Goal: Transaction & Acquisition: Purchase product/service

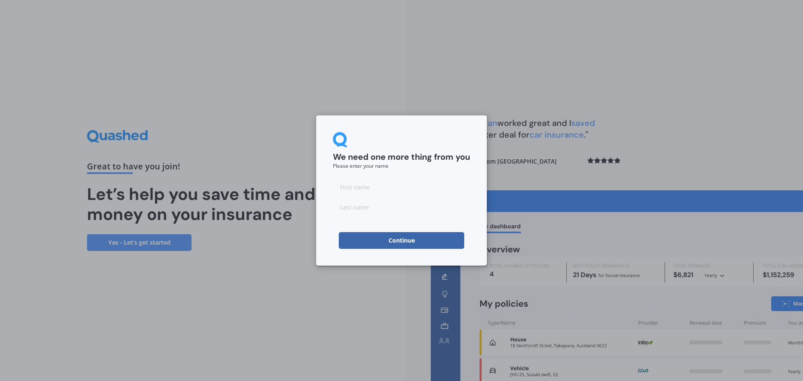
click at [400, 194] on input at bounding box center [401, 187] width 137 height 17
type input "Rebecca"
type input "Campbell"
click at [353, 239] on button "Continue" at bounding box center [402, 240] width 126 height 17
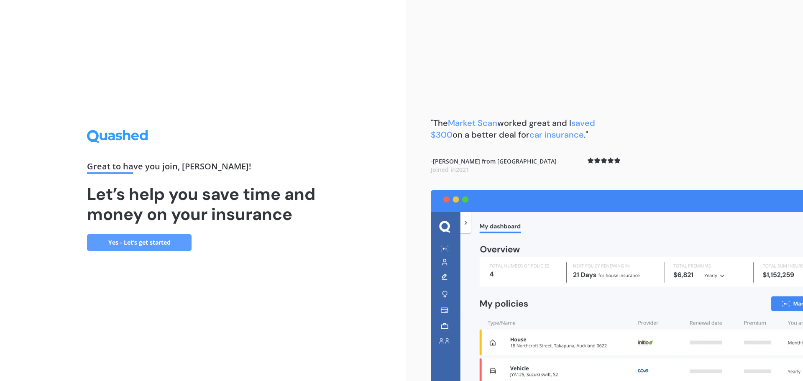
click at [135, 246] on link "Yes - Let’s get started" at bounding box center [139, 242] width 105 height 17
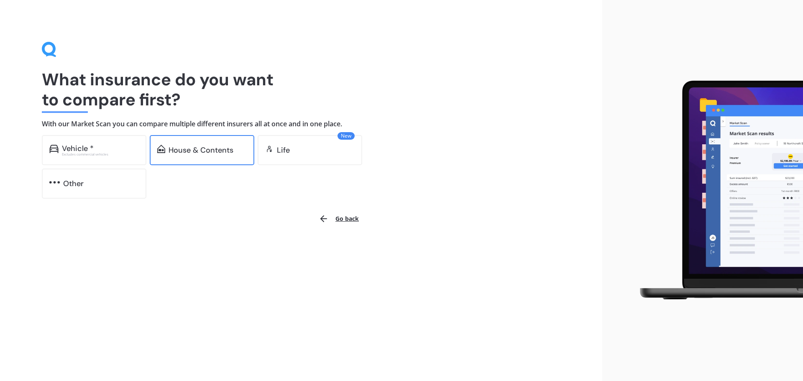
click at [175, 159] on div "House & Contents" at bounding box center [202, 150] width 105 height 30
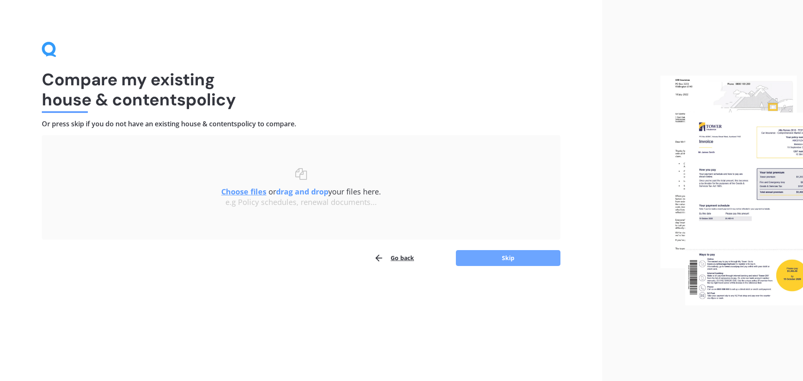
click at [487, 261] on button "Skip" at bounding box center [508, 258] width 105 height 16
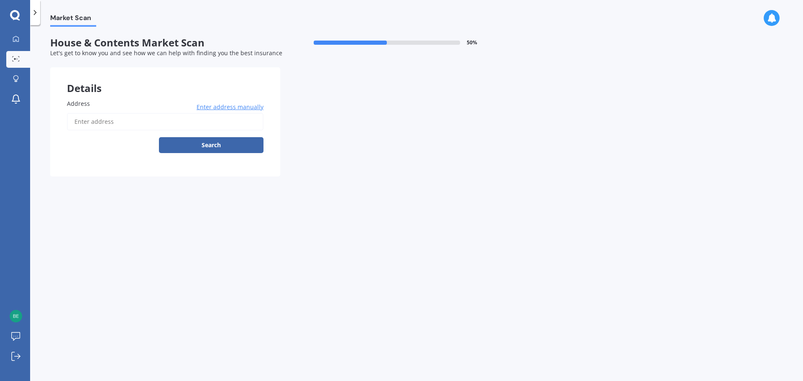
click at [140, 121] on input "Address" at bounding box center [165, 122] width 197 height 18
type input "20 Croydon Road, Mount Eden, Auckland 1024"
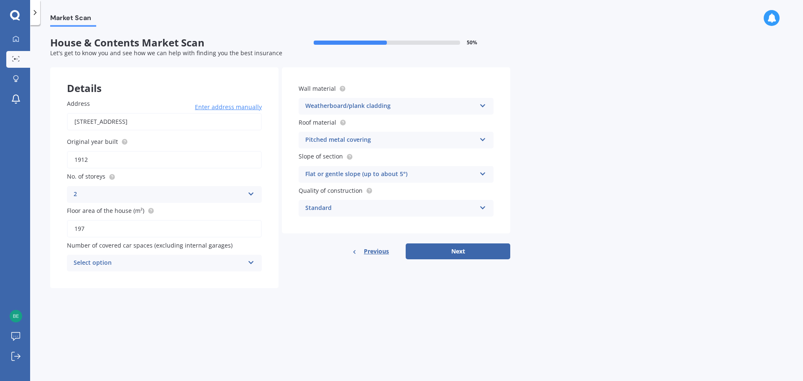
click at [250, 264] on icon at bounding box center [251, 261] width 7 height 6
click at [145, 281] on div "0" at bounding box center [164, 279] width 194 height 15
click at [427, 246] on button "Next" at bounding box center [458, 252] width 105 height 16
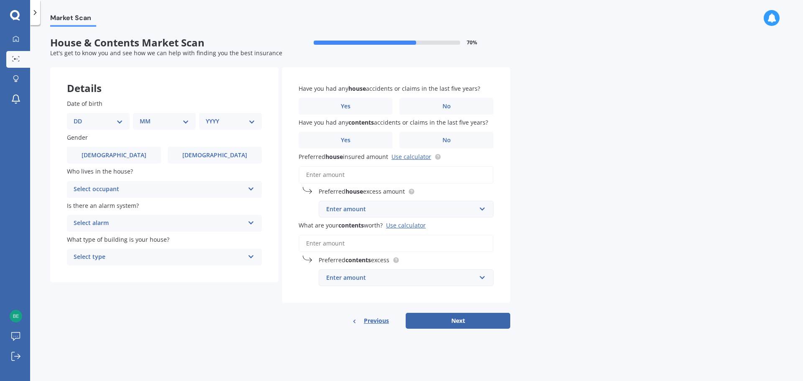
click at [116, 118] on select "DD 01 02 03 04 05 06 07 08 09 10 11 12 13 14 15 16 17 18 19 20 21 22 23 24 25 2…" at bounding box center [98, 121] width 49 height 9
select select "12"
click at [80, 117] on select "DD 01 02 03 04 05 06 07 08 09 10 11 12 13 14 15 16 17 18 19 20 21 22 23 24 25 2…" at bounding box center [98, 121] width 49 height 9
click at [158, 123] on select "MM 01 02 03 04 05 06 07 08 09 10 11 12" at bounding box center [166, 121] width 46 height 9
select select "03"
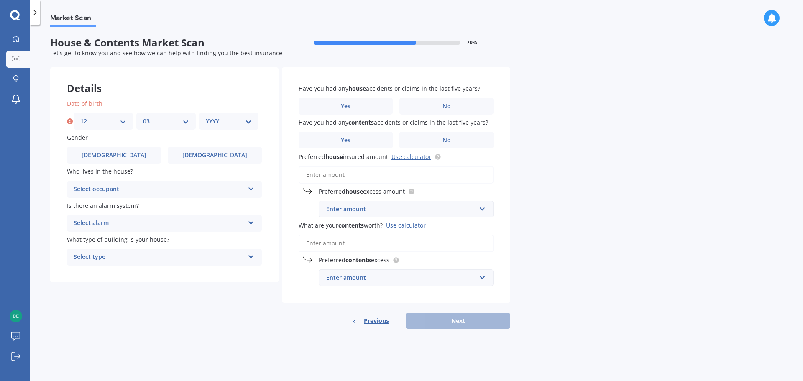
click at [143, 117] on select "MM 01 02 03 04 05 06 07 08 09 10 11 12" at bounding box center [166, 121] width 46 height 9
click at [223, 121] on select "YYYY 2009 2008 2007 2006 2005 2004 2003 2002 2001 2000 1999 1998 1997 1996 1995…" at bounding box center [229, 121] width 46 height 9
select select "1983"
click at [206, 117] on select "YYYY 2009 2008 2007 2006 2005 2004 2003 2002 2001 2000 1999 1998 1997 1996 1995…" at bounding box center [229, 121] width 46 height 9
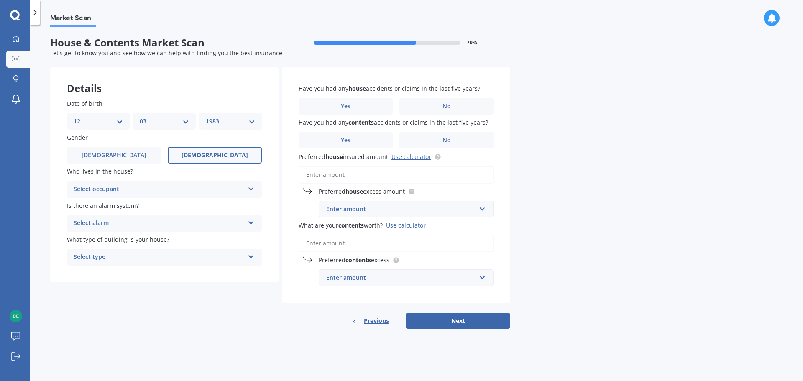
click at [208, 155] on span "Female" at bounding box center [215, 155] width 67 height 7
click at [0, 0] on input "Female" at bounding box center [0, 0] width 0 height 0
click at [110, 190] on div "Select occupant" at bounding box center [159, 190] width 171 height 10
click at [107, 203] on div "Owner" at bounding box center [164, 205] width 194 height 15
click at [107, 224] on div "Select alarm" at bounding box center [159, 223] width 171 height 10
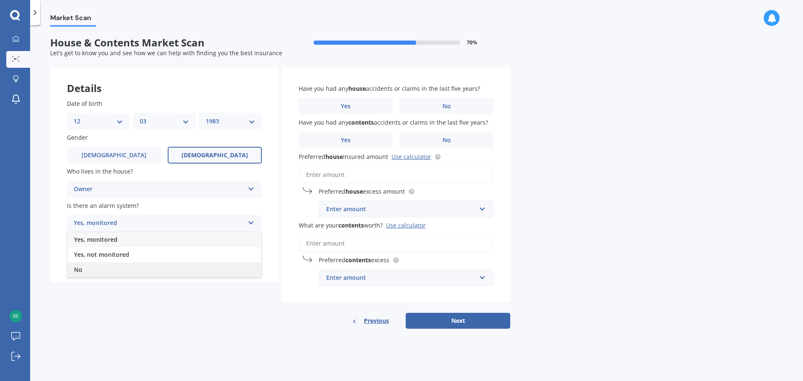
click at [99, 265] on div "No" at bounding box center [164, 269] width 194 height 15
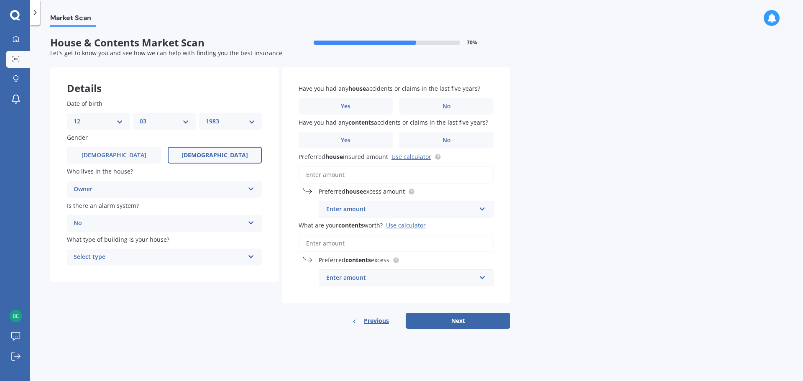
click at [105, 258] on div "Select type" at bounding box center [159, 257] width 171 height 10
click at [103, 272] on span "Freestanding" at bounding box center [92, 273] width 37 height 8
click at [438, 106] on label "No" at bounding box center [447, 106] width 94 height 17
click at [0, 0] on input "No" at bounding box center [0, 0] width 0 height 0
click at [344, 143] on span "Yes" at bounding box center [346, 140] width 10 height 7
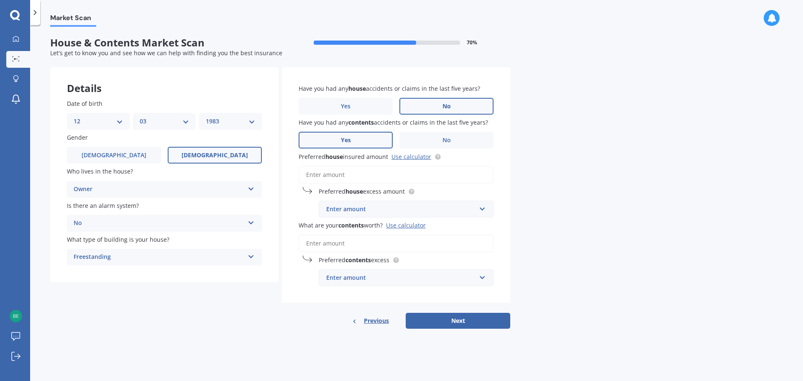
click at [0, 0] on input "Yes" at bounding box center [0, 0] width 0 height 0
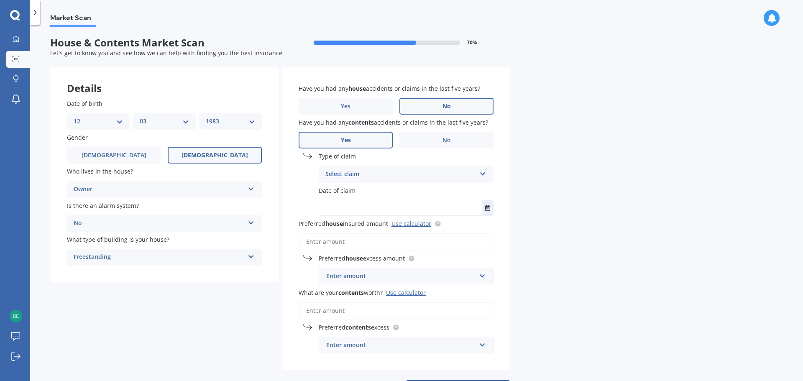
click at [362, 170] on div "Select claim" at bounding box center [401, 174] width 151 height 10
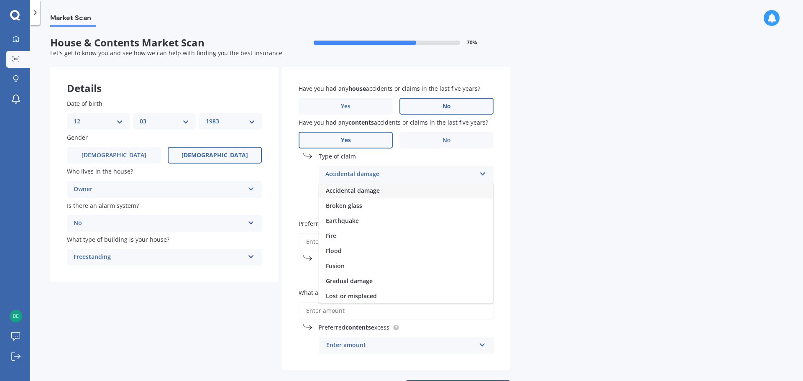
click at [362, 192] on span "Accidental damage" at bounding box center [353, 191] width 54 height 8
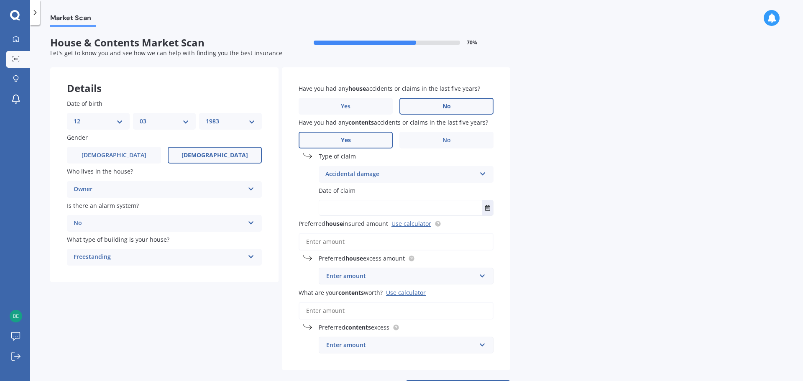
click at [377, 207] on input "text" at bounding box center [400, 207] width 163 height 15
click at [485, 208] on button "Select date" at bounding box center [487, 207] width 11 height 15
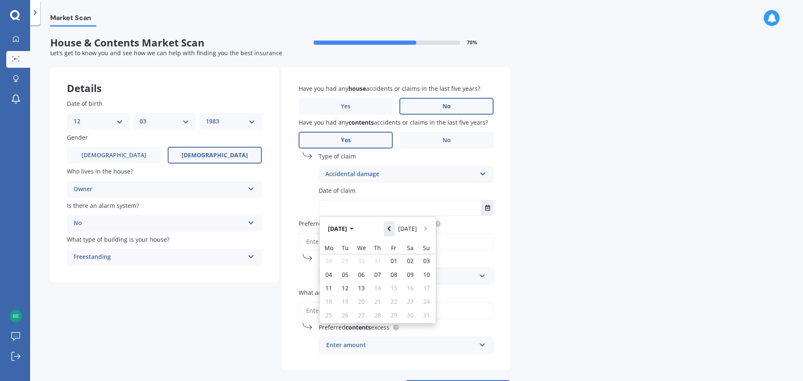
click at [394, 232] on button "Navigate back" at bounding box center [389, 228] width 11 height 15
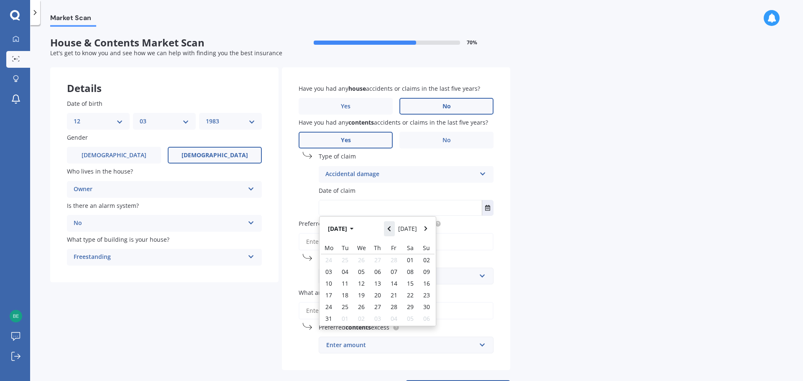
click at [394, 232] on button "Navigate back" at bounding box center [389, 228] width 11 height 15
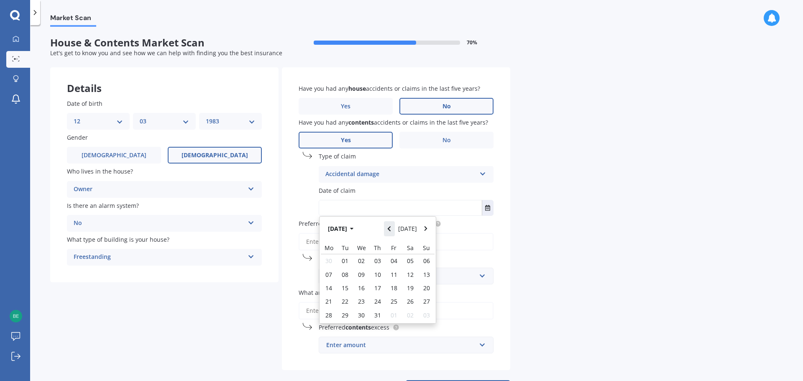
click at [394, 232] on button "Navigate back" at bounding box center [389, 228] width 11 height 15
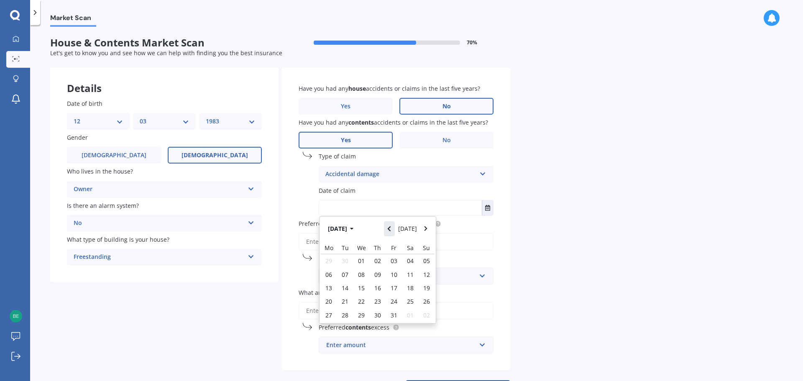
click at [394, 232] on button "Navigate back" at bounding box center [389, 228] width 11 height 15
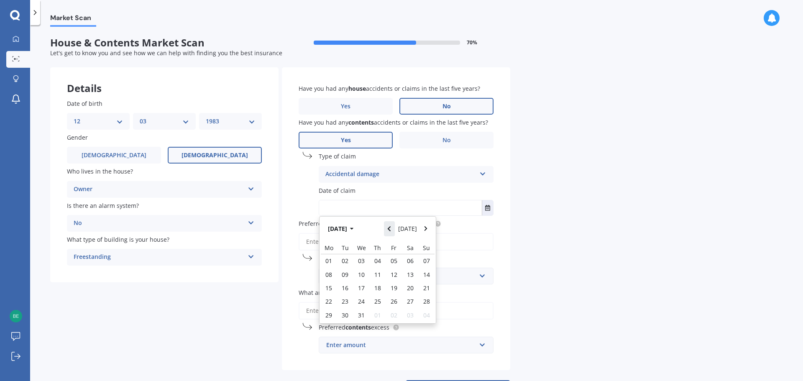
click at [394, 232] on button "Navigate back" at bounding box center [389, 228] width 11 height 15
click at [354, 228] on icon "button" at bounding box center [352, 229] width 4 height 6
click at [341, 228] on button "2023" at bounding box center [339, 228] width 30 height 15
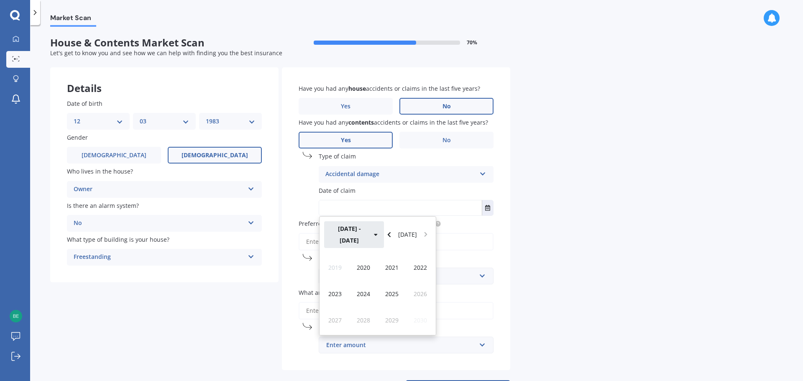
click at [374, 234] on icon "button" at bounding box center [375, 235] width 3 height 2
click at [364, 228] on div "2000 - 2099 Today" at bounding box center [378, 235] width 116 height 36
click at [368, 259] on span "2000 - 2009" at bounding box center [363, 267] width 23 height 16
click at [356, 229] on button "2000 - 2009" at bounding box center [354, 234] width 60 height 27
click at [415, 259] on span "2020 - 2029" at bounding box center [420, 267] width 23 height 16
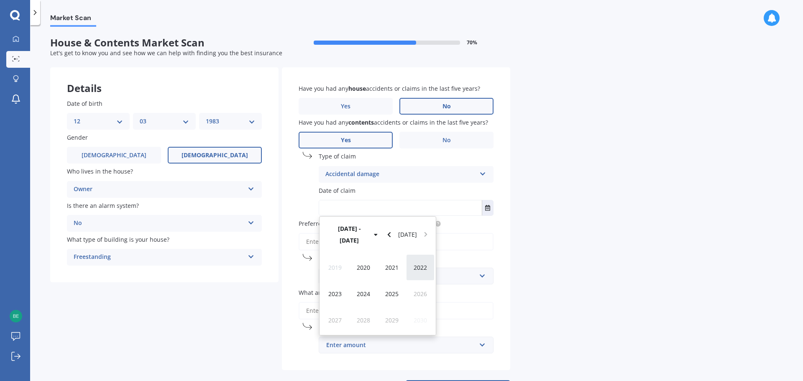
click at [411, 259] on div "2022" at bounding box center [420, 267] width 28 height 26
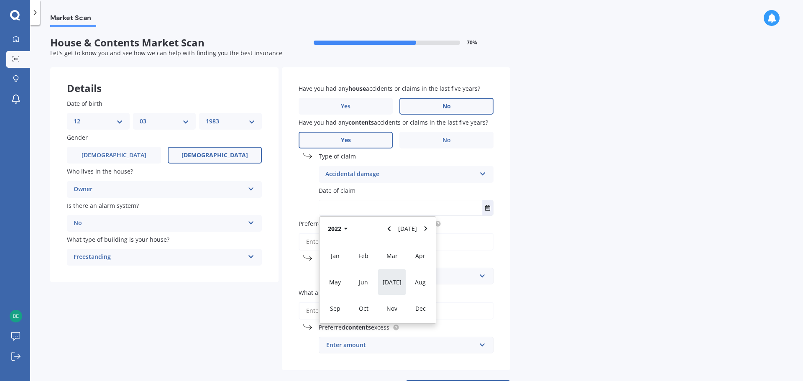
click at [397, 283] on div "Jul" at bounding box center [392, 282] width 28 height 26
click at [394, 264] on span "01" at bounding box center [394, 261] width 7 height 8
type input "01/07/2022"
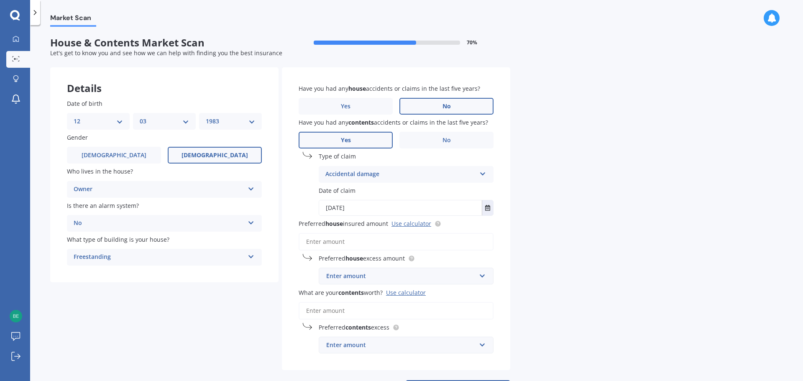
click at [346, 246] on input "Preferred house insured amount Use calculator" at bounding box center [396, 242] width 195 height 18
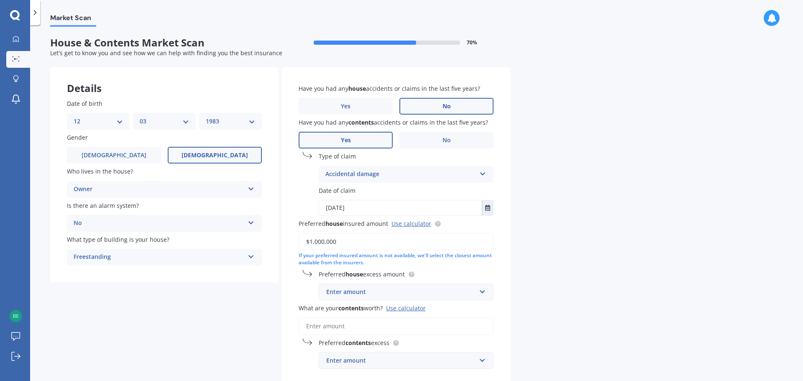
type input "$1,000,000"
click at [367, 295] on div "Enter amount" at bounding box center [401, 291] width 150 height 9
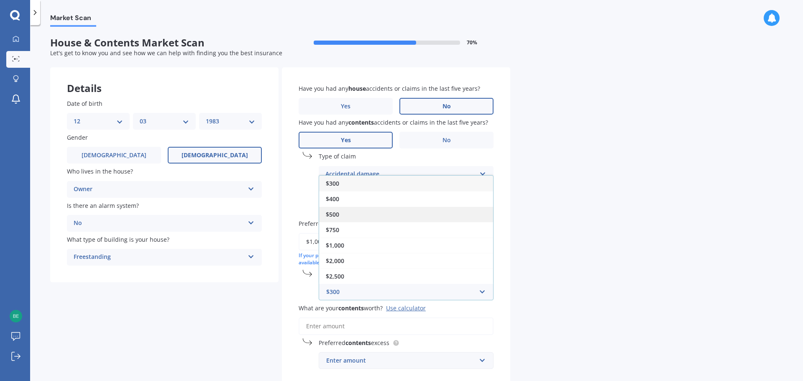
click at [368, 207] on div "$500" at bounding box center [406, 214] width 174 height 15
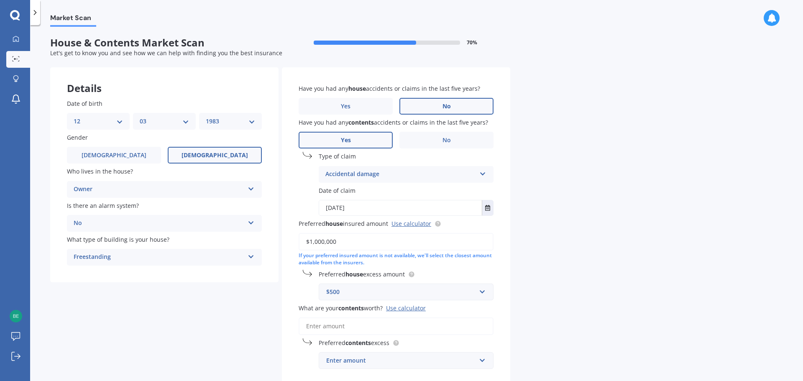
click at [367, 326] on input "What are your contents worth? Use calculator" at bounding box center [396, 327] width 195 height 18
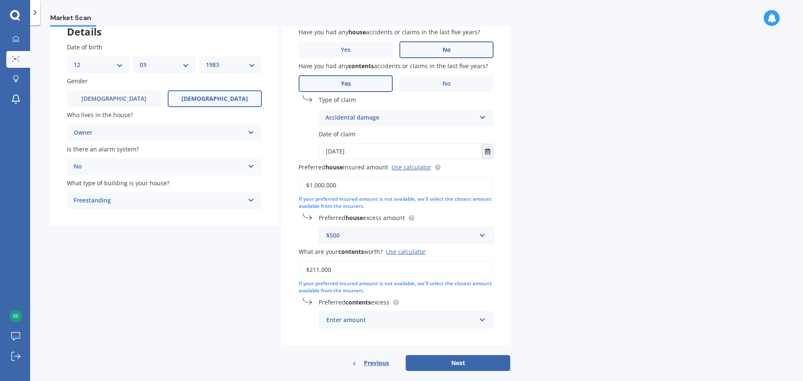
scroll to position [68, 0]
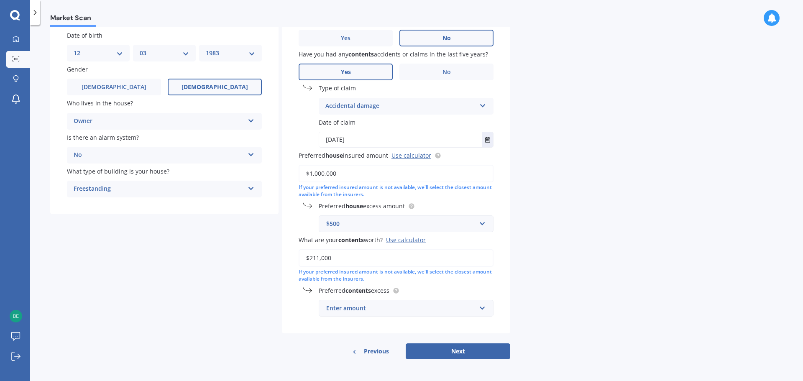
type input "$211,000"
click at [415, 308] on div "Enter amount" at bounding box center [401, 308] width 150 height 9
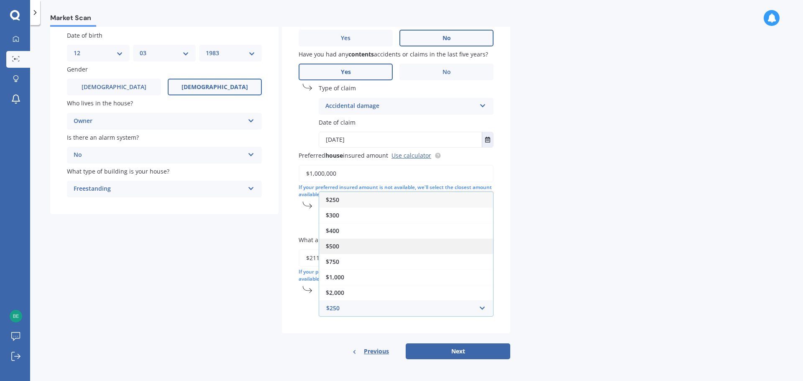
click at [363, 243] on div "$500" at bounding box center [406, 245] width 174 height 15
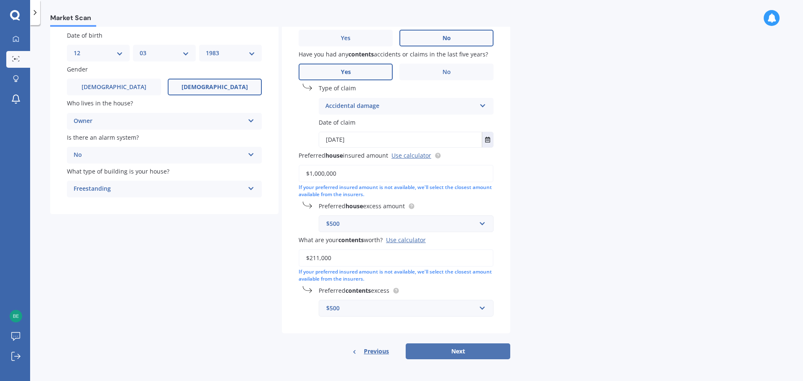
click at [475, 354] on button "Next" at bounding box center [458, 352] width 105 height 16
select select "12"
select select "03"
select select "1983"
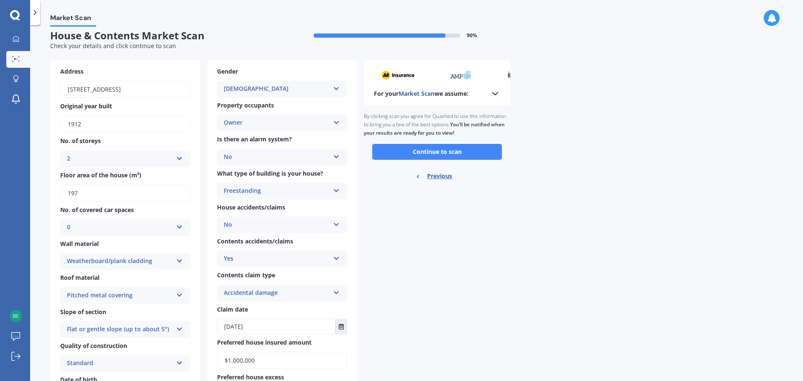
scroll to position [0, 0]
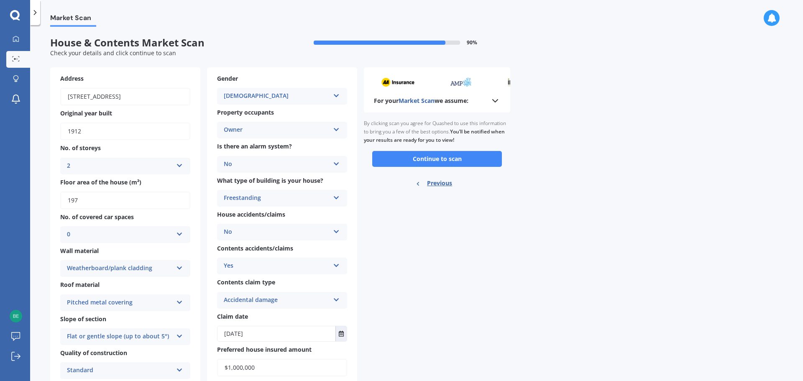
click at [268, 94] on div "Female" at bounding box center [277, 96] width 106 height 10
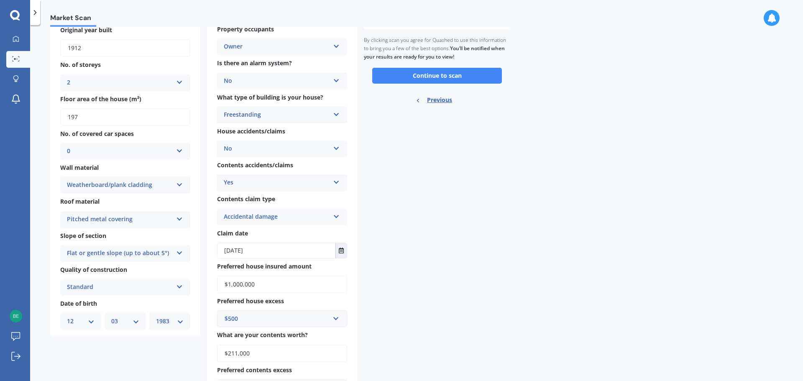
scroll to position [127, 0]
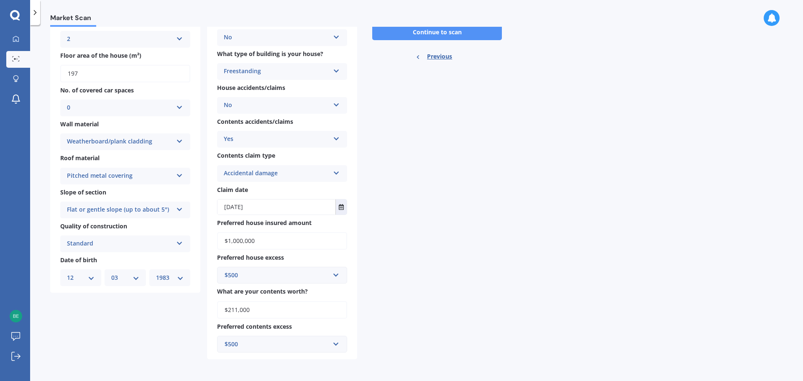
click at [431, 29] on button "Continue to scan" at bounding box center [437, 32] width 130 height 16
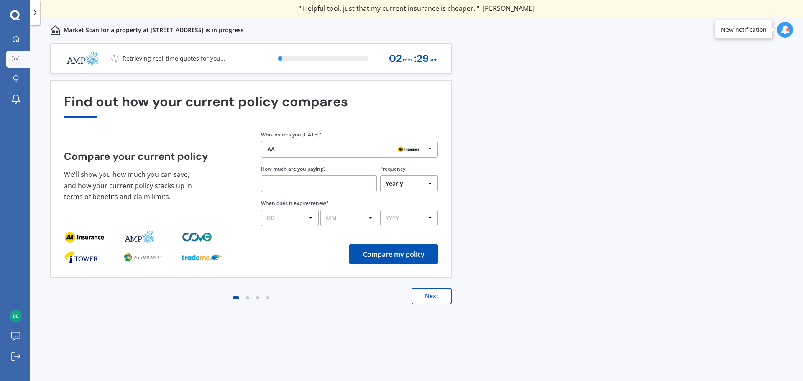
click at [298, 186] on input "text" at bounding box center [319, 183] width 116 height 17
type input "$1,951.00"
click at [272, 214] on select "DD 01 02 03 04 05 06 07 08 09 10 11 12 13 14 15 16 17 18 19 20 21 22 23 24 25 2…" at bounding box center [291, 218] width 58 height 17
select select "21"
click at [261, 210] on select "DD 01 02 03 04 05 06 07 08 09 10 11 12 13 14 15 16 17 18 19 20 21 22 23 24 25 2…" at bounding box center [290, 218] width 58 height 17
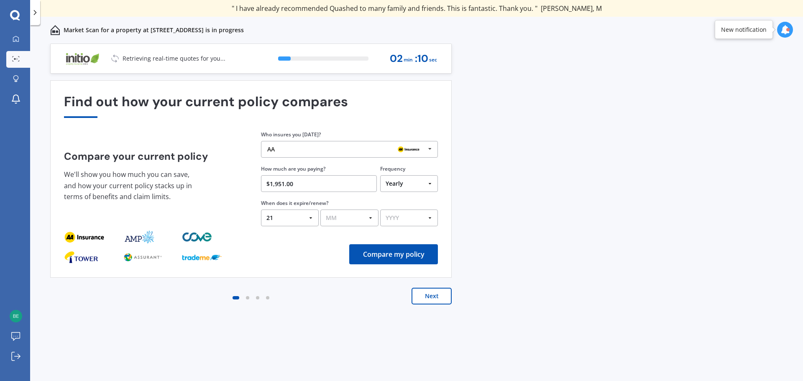
click at [342, 219] on select "MM 01 02 03 04 05 06 07 08 09 10 11 12" at bounding box center [350, 218] width 58 height 17
select select "08"
click at [321, 210] on select "MM 01 02 03 04 05 06 07 08 09 10 11 12" at bounding box center [350, 218] width 58 height 17
click at [410, 223] on select "YYYY 2026 2025 2024" at bounding box center [409, 218] width 58 height 17
select select "2026"
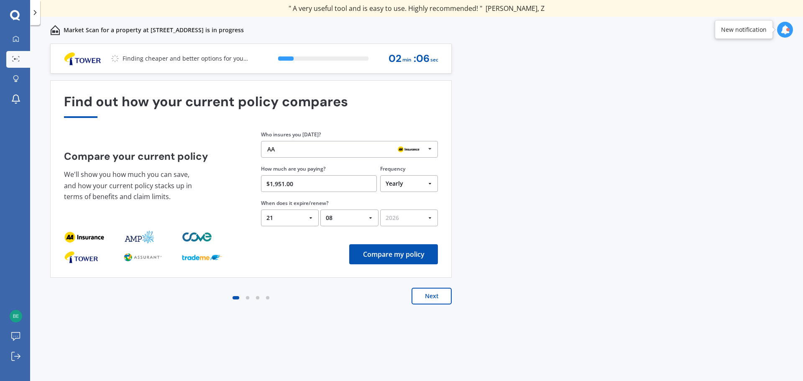
click at [380, 210] on select "YYYY 2026 2025 2024" at bounding box center [409, 218] width 58 height 17
click at [400, 255] on button "Compare my policy" at bounding box center [393, 254] width 89 height 20
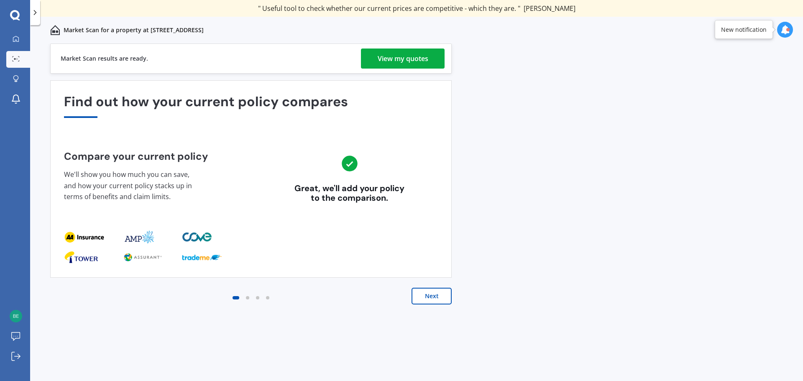
click at [439, 294] on button "Next" at bounding box center [432, 296] width 40 height 17
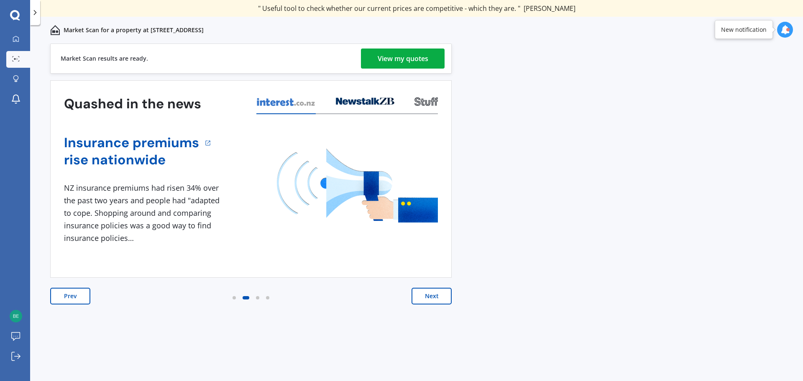
click at [434, 294] on button "Next" at bounding box center [432, 296] width 40 height 17
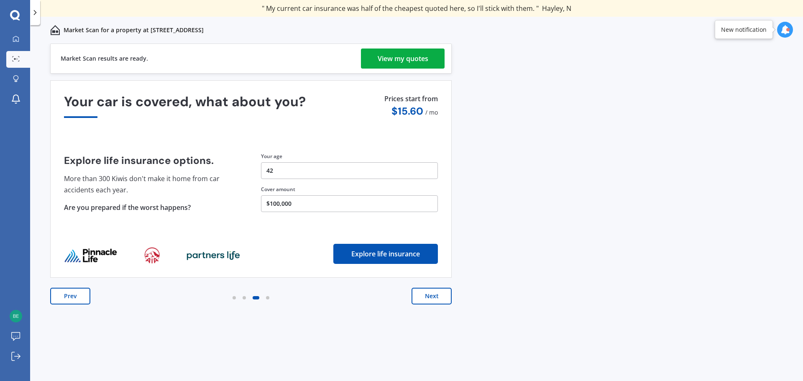
click at [434, 294] on button "Next" at bounding box center [432, 296] width 40 height 17
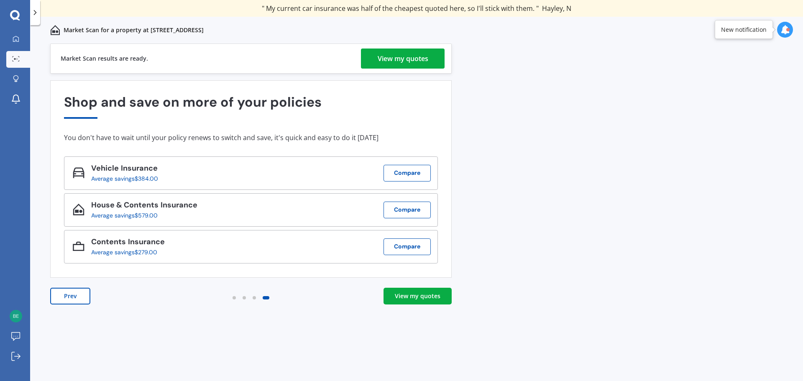
click at [434, 294] on div "View my quotes" at bounding box center [418, 296] width 46 height 8
